Goal: Task Accomplishment & Management: Use online tool/utility

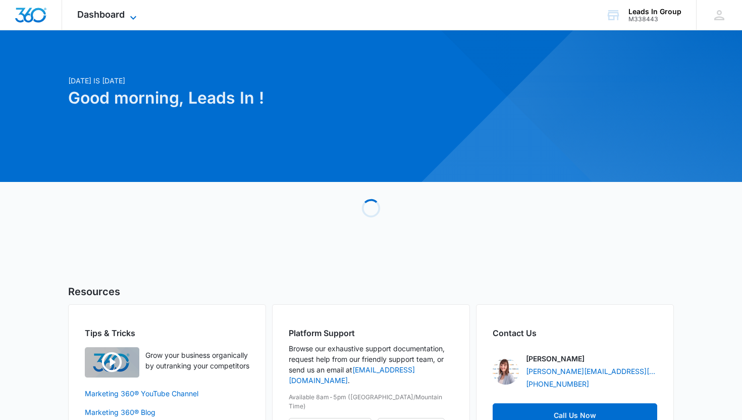
click at [102, 15] on span "Dashboard" at bounding box center [100, 14] width 47 height 11
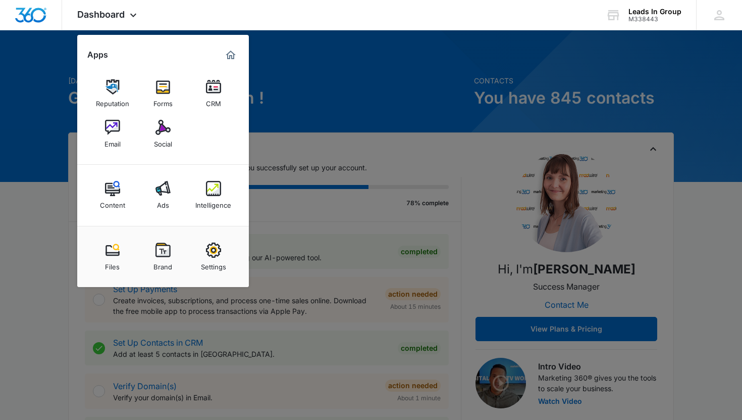
click at [285, 120] on div at bounding box center [371, 210] width 742 height 420
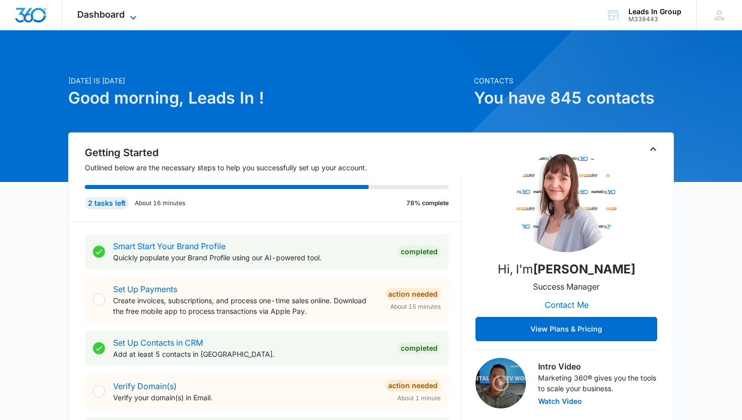
click at [123, 15] on span "Dashboard" at bounding box center [100, 14] width 47 height 11
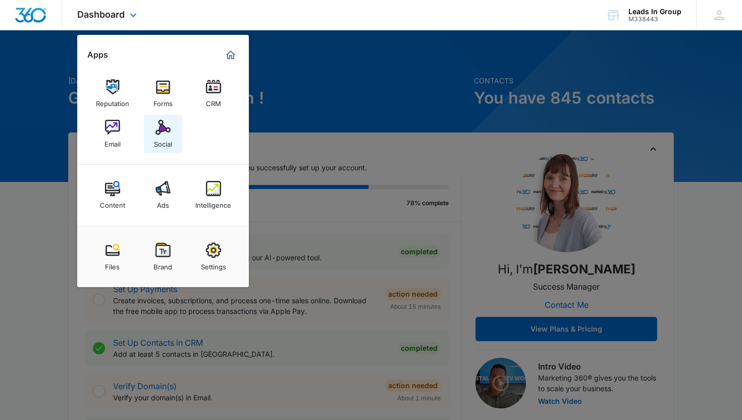
click at [162, 135] on div "Social" at bounding box center [163, 141] width 18 height 13
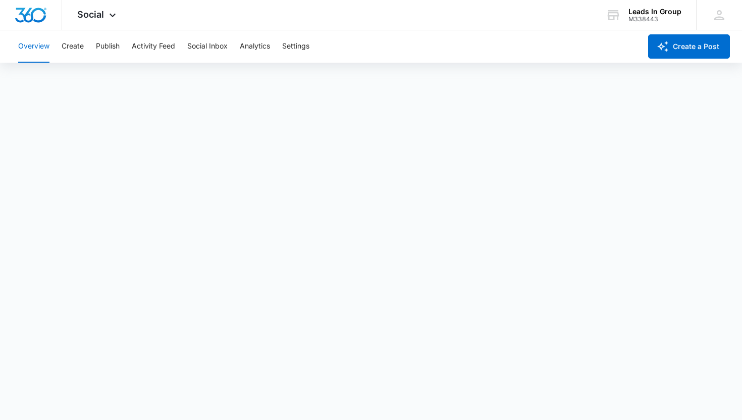
scroll to position [3, 0]
click at [107, 14] on icon at bounding box center [113, 18] width 12 height 12
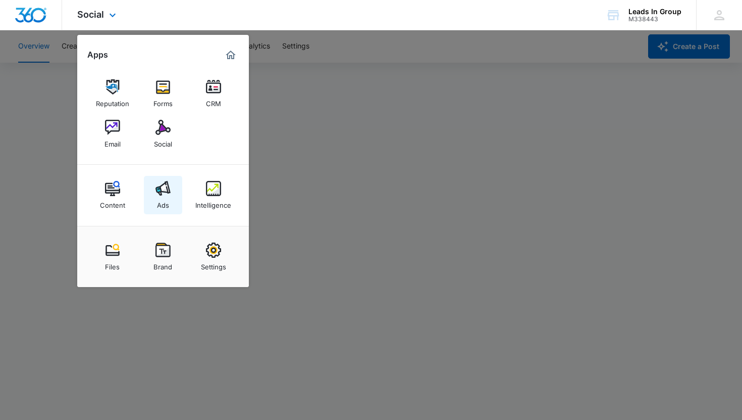
click at [161, 193] on img at bounding box center [163, 188] width 15 height 15
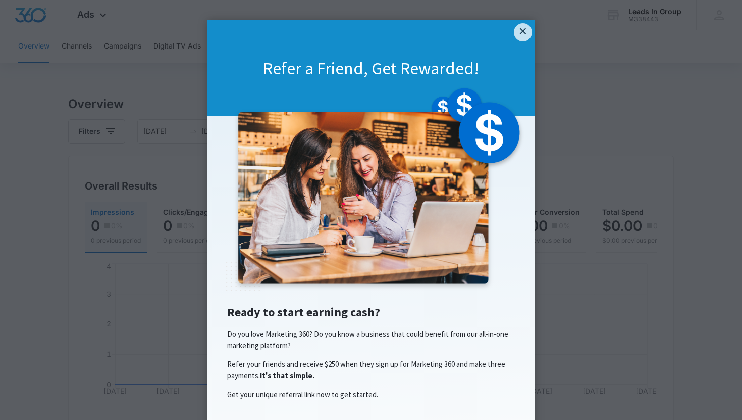
click at [132, 95] on appcues "× Refer a Friend, Get Rewarded! Ready to start earning cash? Do you love Market…" at bounding box center [371, 210] width 742 height 420
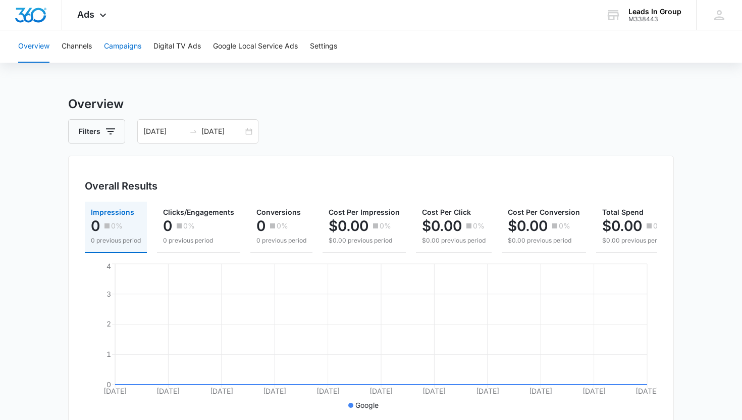
click at [130, 47] on button "Campaigns" at bounding box center [122, 46] width 37 height 32
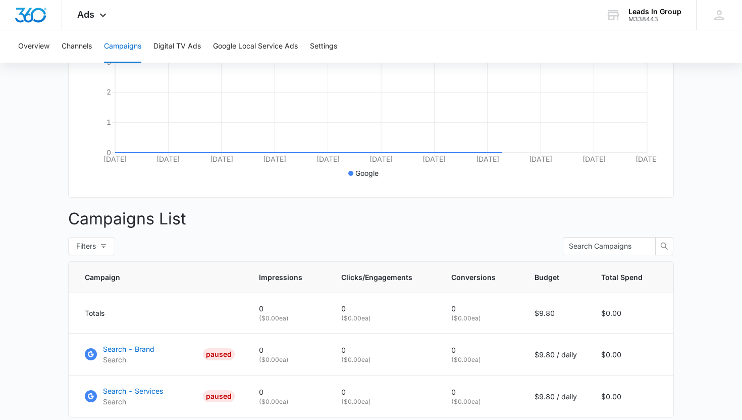
scroll to position [301, 0]
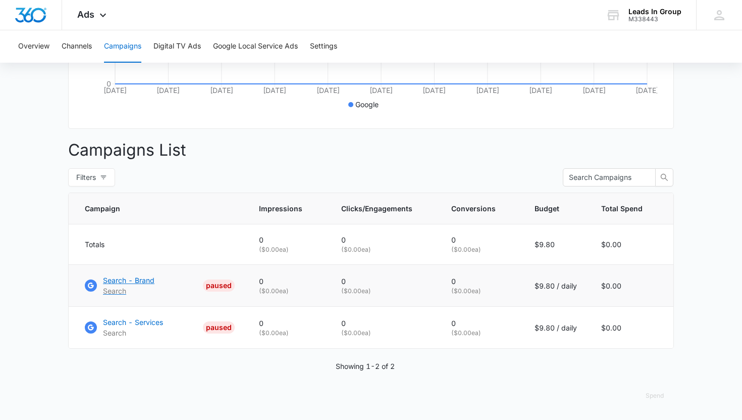
click at [115, 278] on p "Search - Brand" at bounding box center [129, 280] width 52 height 11
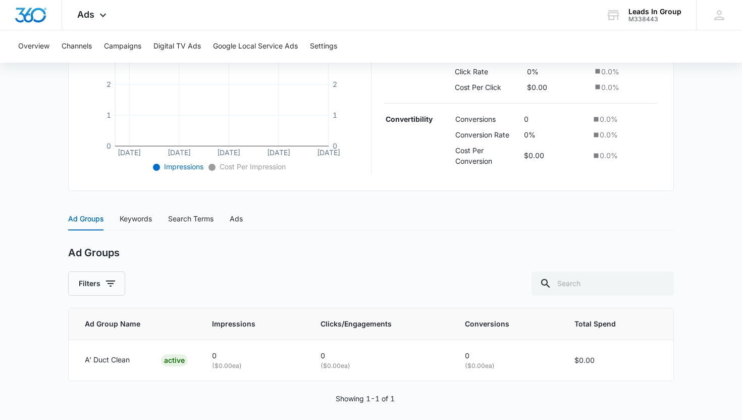
scroll to position [281, 0]
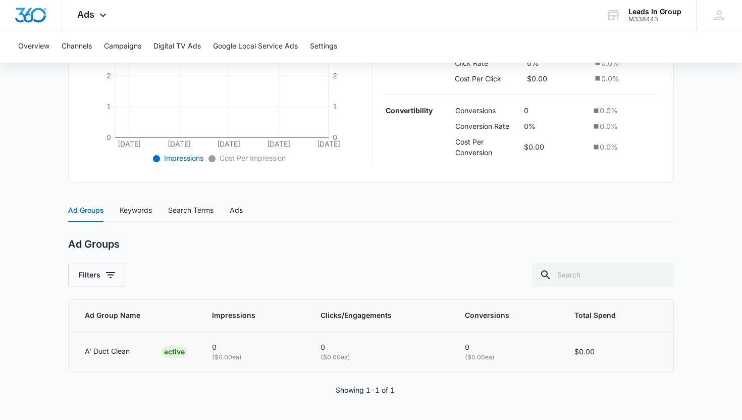
click at [113, 349] on p "A’ Duct Clean" at bounding box center [107, 350] width 45 height 11
click at [136, 216] on div "Keywords" at bounding box center [136, 209] width 32 height 23
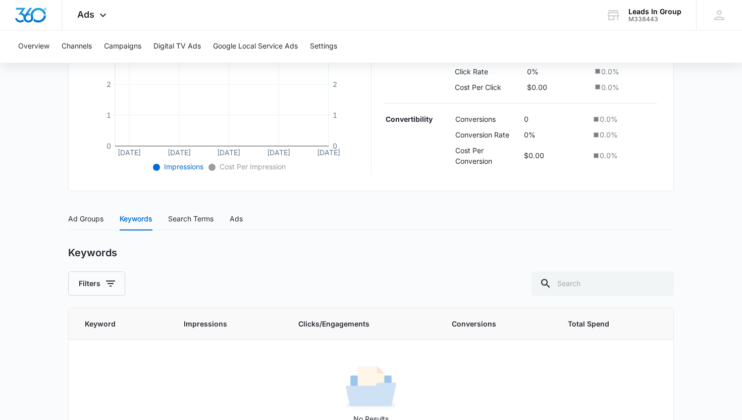
scroll to position [312, 0]
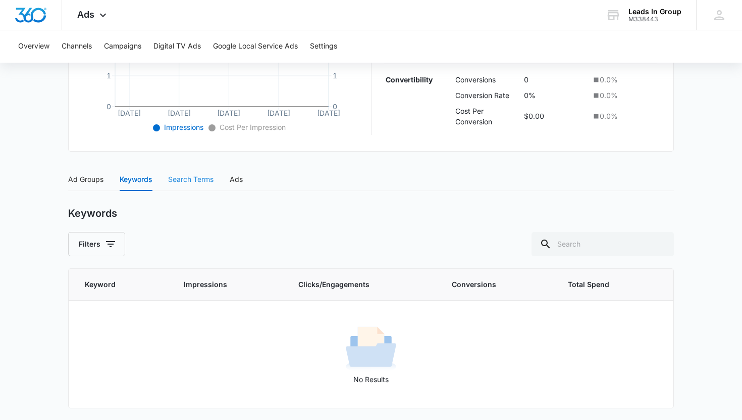
click at [185, 171] on div "Search Terms" at bounding box center [190, 179] width 45 height 23
click at [233, 177] on div "Ads" at bounding box center [236, 179] width 13 height 11
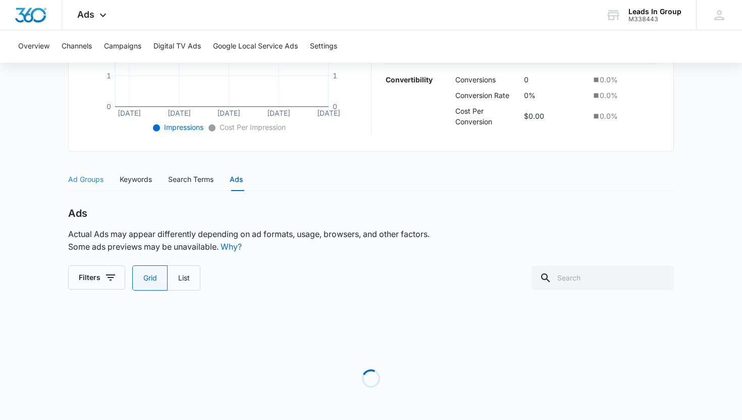
click at [86, 172] on div "Ad Groups" at bounding box center [85, 179] width 35 height 23
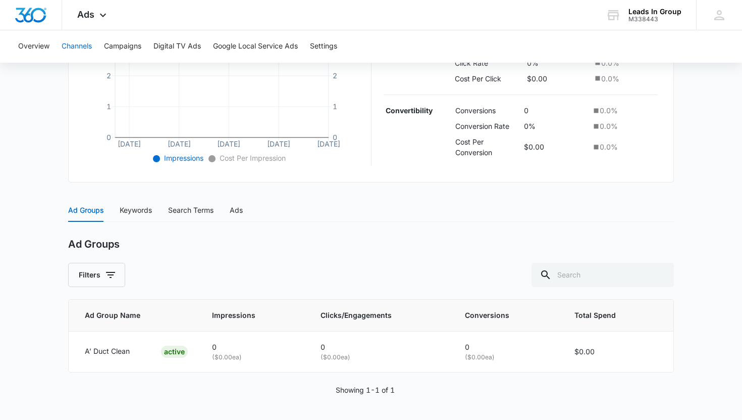
click at [74, 48] on button "Channels" at bounding box center [77, 46] width 30 height 32
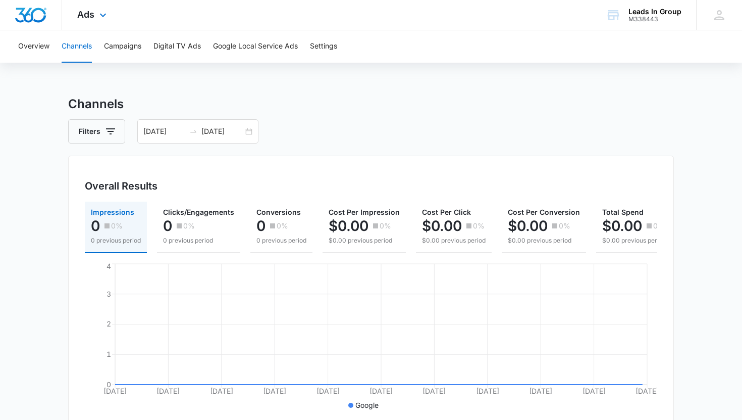
click at [83, 6] on div "Ads Apps Reputation Forms CRM Email Social Content Ads Intelligence Files Brand…" at bounding box center [93, 15] width 62 height 30
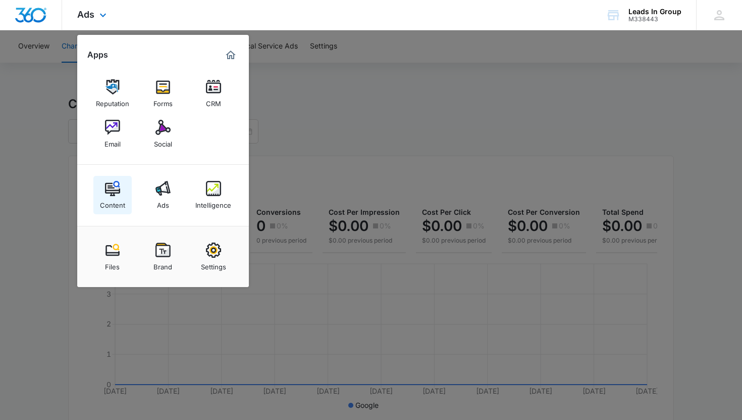
click at [130, 188] on link "Content" at bounding box center [112, 195] width 38 height 38
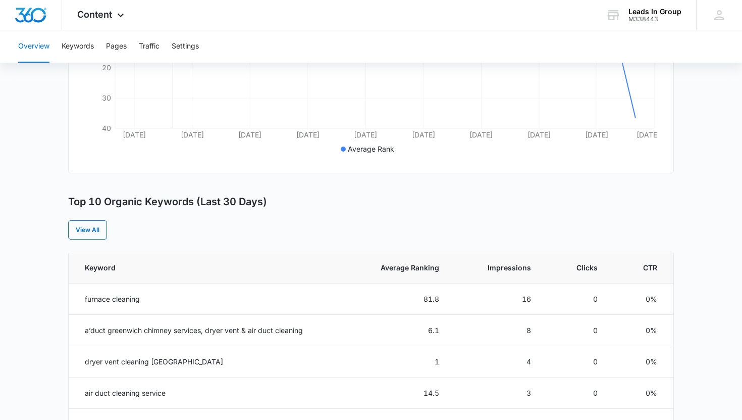
scroll to position [403, 0]
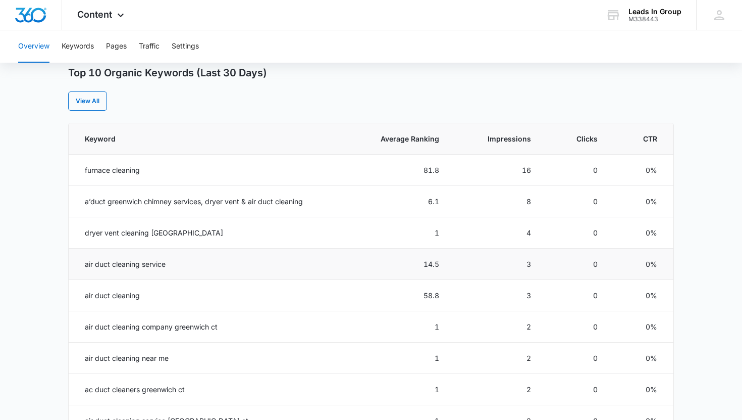
click at [135, 262] on td "air duct cleaning service" at bounding box center [206, 264] width 274 height 31
click at [159, 166] on td "furnace cleaning" at bounding box center [206, 170] width 274 height 31
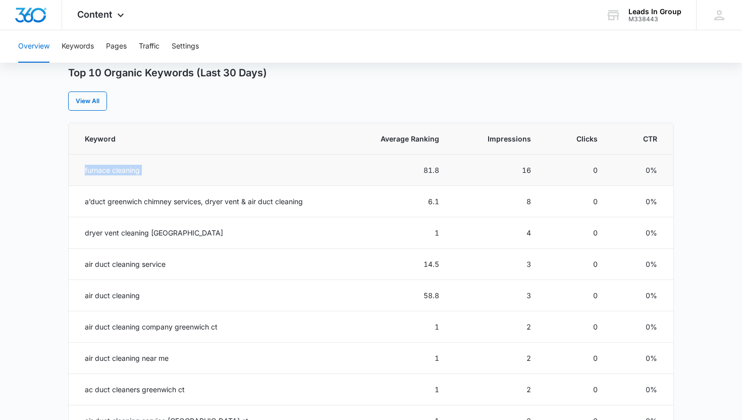
click at [159, 166] on td "furnace cleaning" at bounding box center [206, 170] width 274 height 31
click at [161, 166] on td "furnace cleaning" at bounding box center [206, 170] width 274 height 31
click at [181, 112] on div "Overview Overall Organic Performance (Last 30 Days) Compared to: [DATE] - [DATE…" at bounding box center [371, 181] width 606 height 979
click at [152, 170] on td "furnace cleaning" at bounding box center [206, 170] width 274 height 31
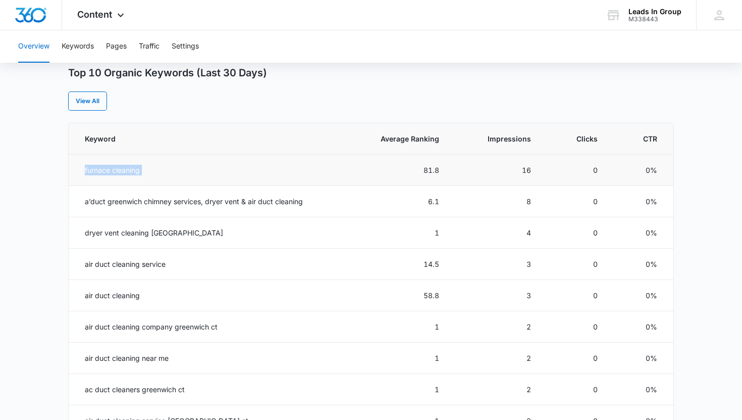
click at [152, 170] on td "furnace cleaning" at bounding box center [206, 170] width 274 height 31
copy td "furnace cleaning"
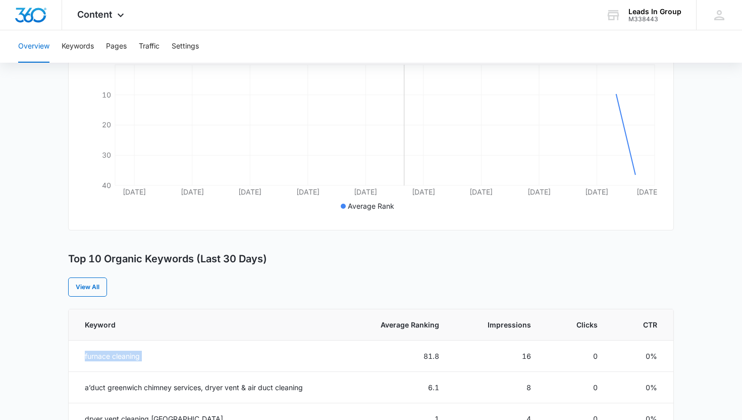
scroll to position [437, 0]
